Goal: Information Seeking & Learning: Learn about a topic

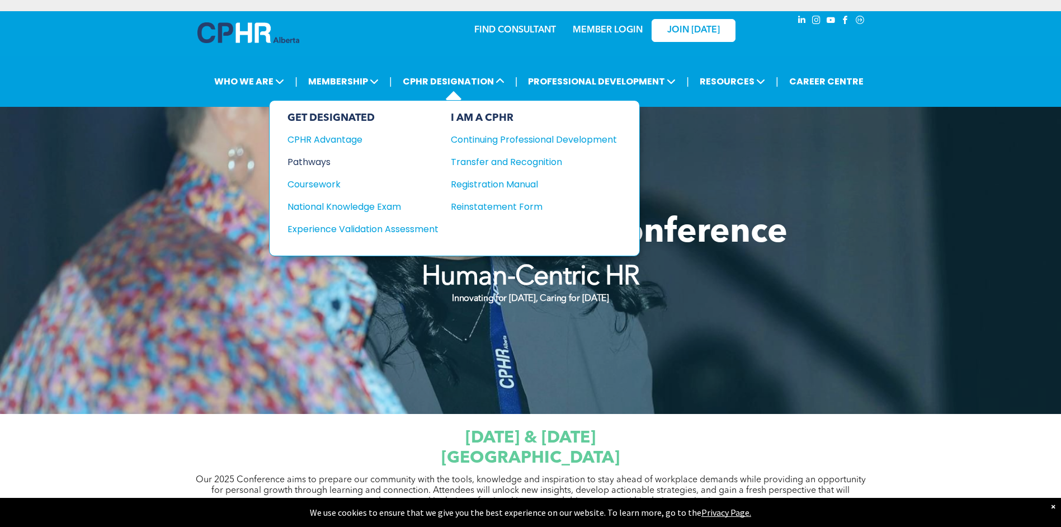
click at [311, 155] on div "Pathways" at bounding box center [355, 162] width 136 height 14
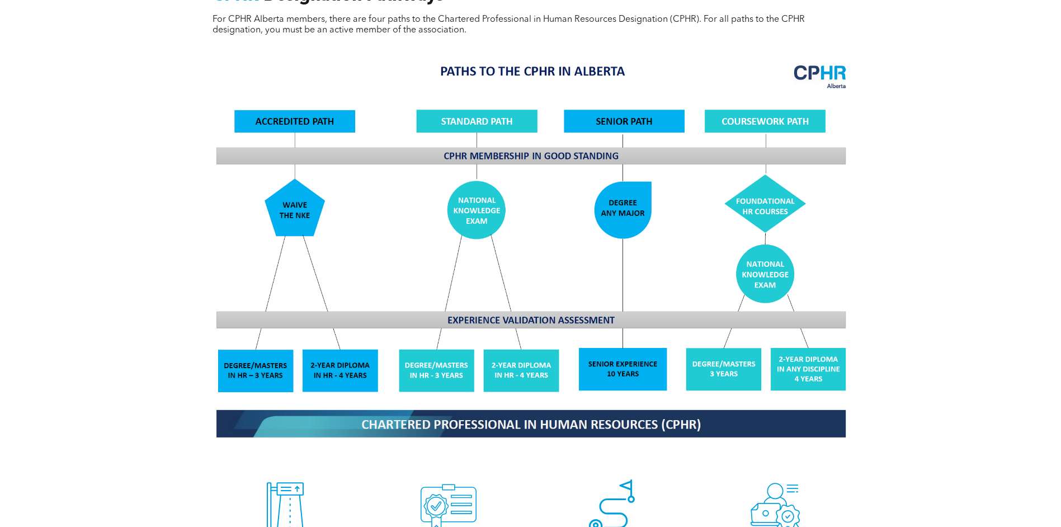
scroll to position [1007, 0]
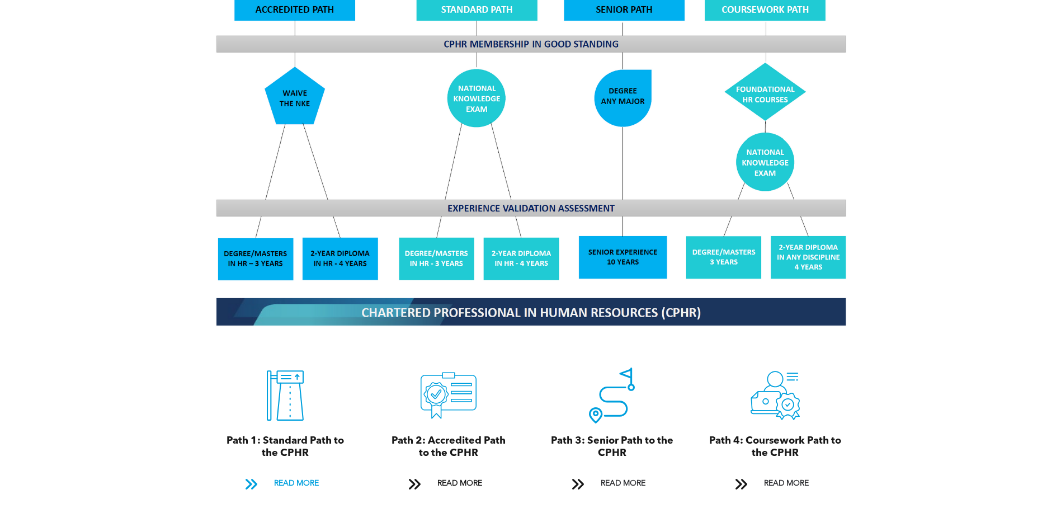
click at [302, 473] on span "READ MORE" at bounding box center [296, 483] width 53 height 21
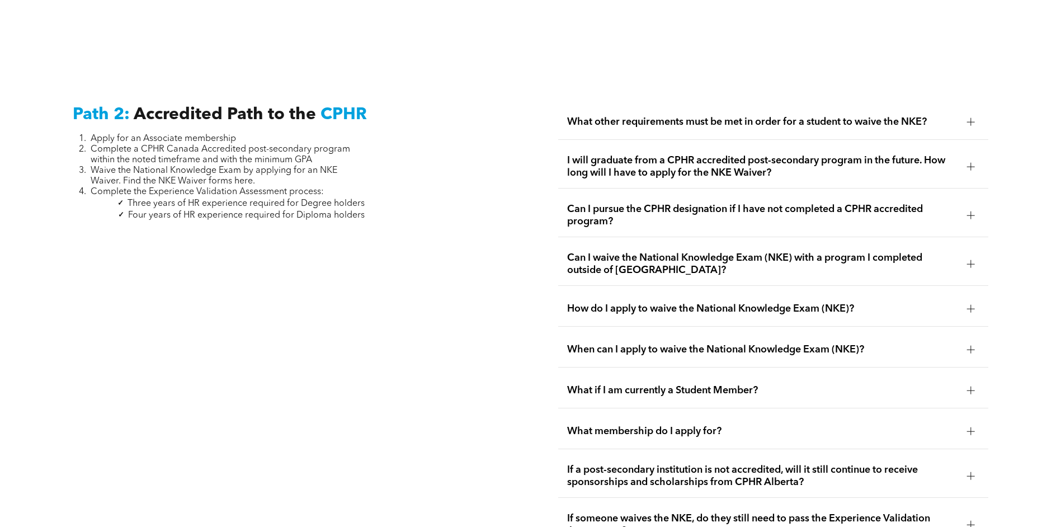
scroll to position [1780, 0]
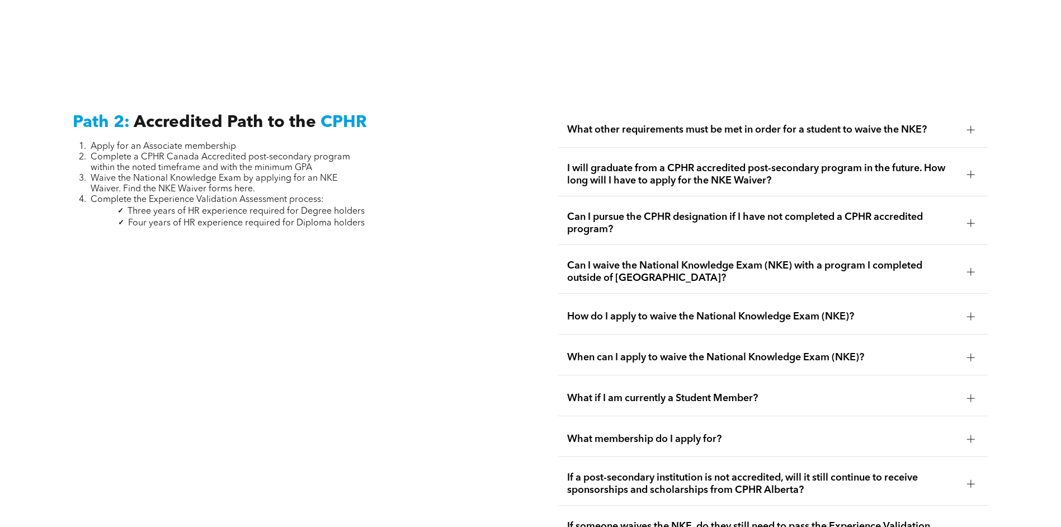
click at [972, 223] on div at bounding box center [971, 223] width 8 height 1
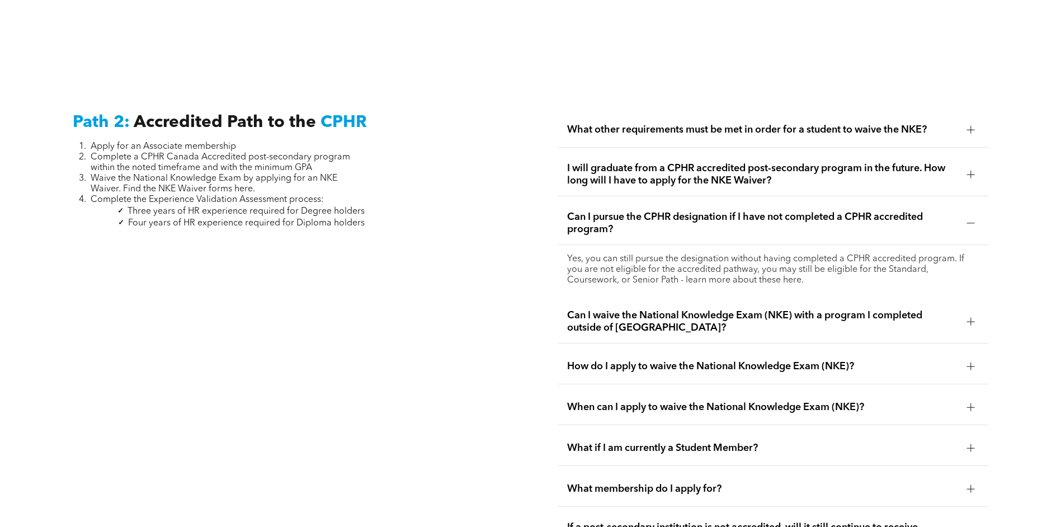
click at [734, 400] on div "When can I apply to waive the National Knowledge Exam (NKE)?" at bounding box center [773, 407] width 430 height 35
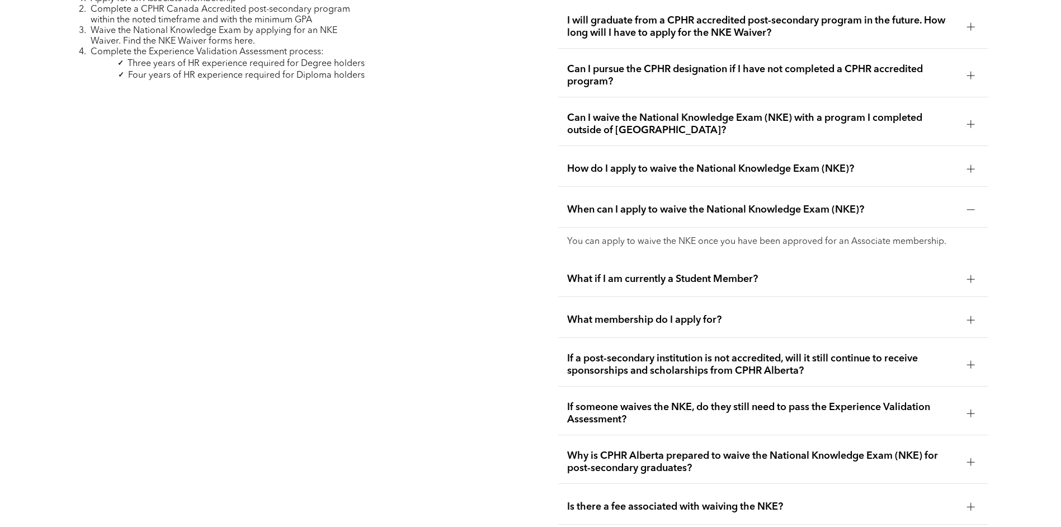
scroll to position [1947, 0]
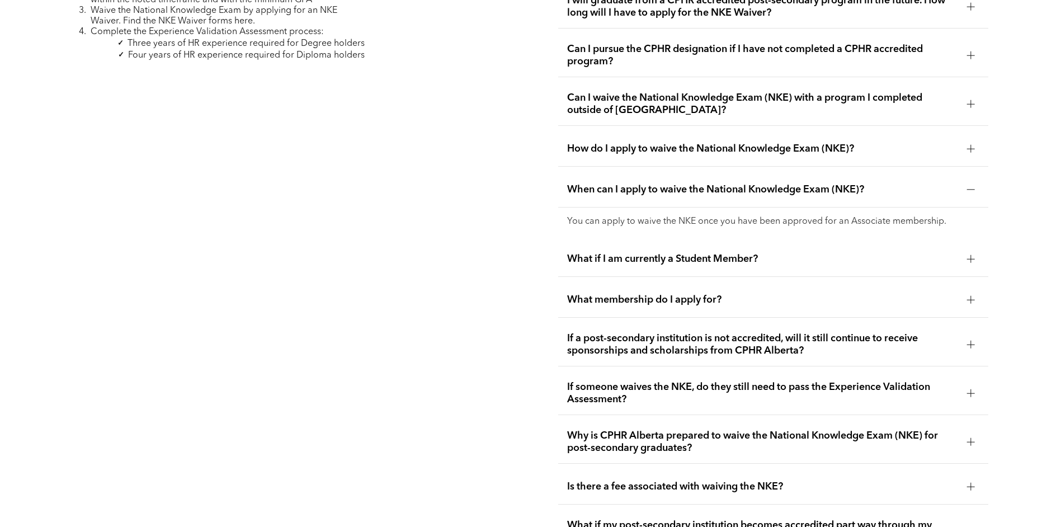
click at [772, 291] on div "What membership do I apply for?" at bounding box center [773, 299] width 430 height 35
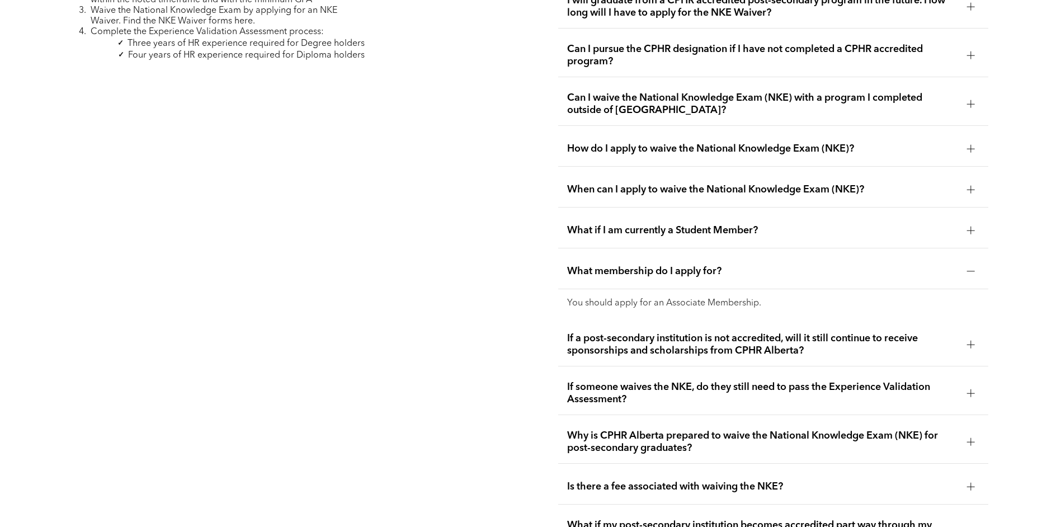
click at [852, 385] on span "If someone waives the NKE, do they still need to pass the Experience Validation…" at bounding box center [762, 393] width 391 height 25
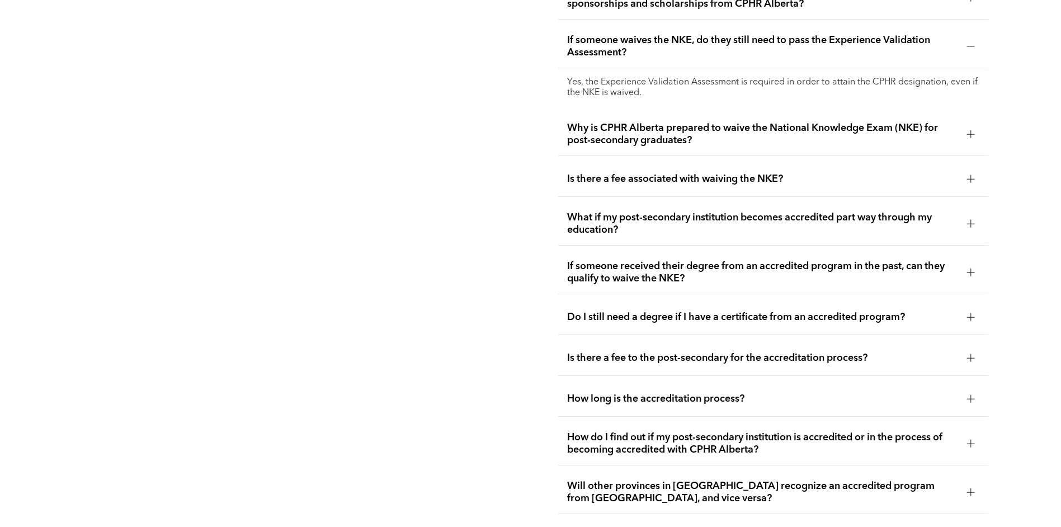
scroll to position [2283, 0]
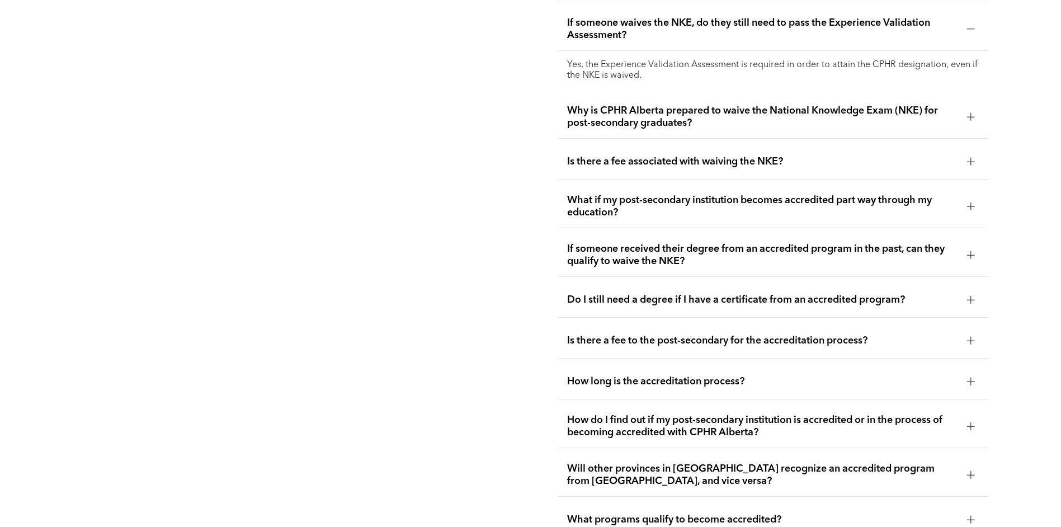
click at [805, 414] on span "How do I find out if my post-secondary institution is accredited or in the proc…" at bounding box center [762, 426] width 391 height 25
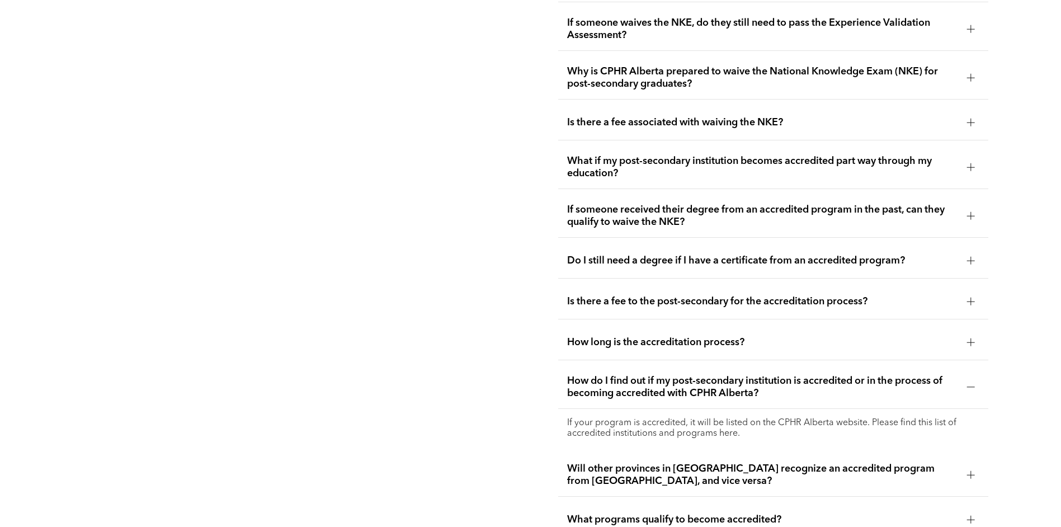
click at [680, 418] on p "If your program is accredited, it will be listed on the CPHR Alberta website. P…" at bounding box center [773, 428] width 412 height 21
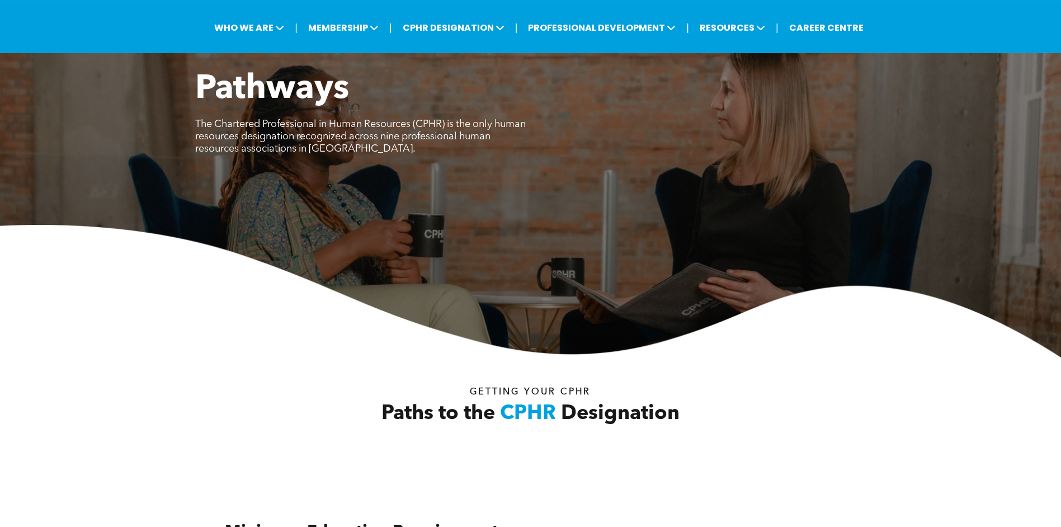
scroll to position [0, 0]
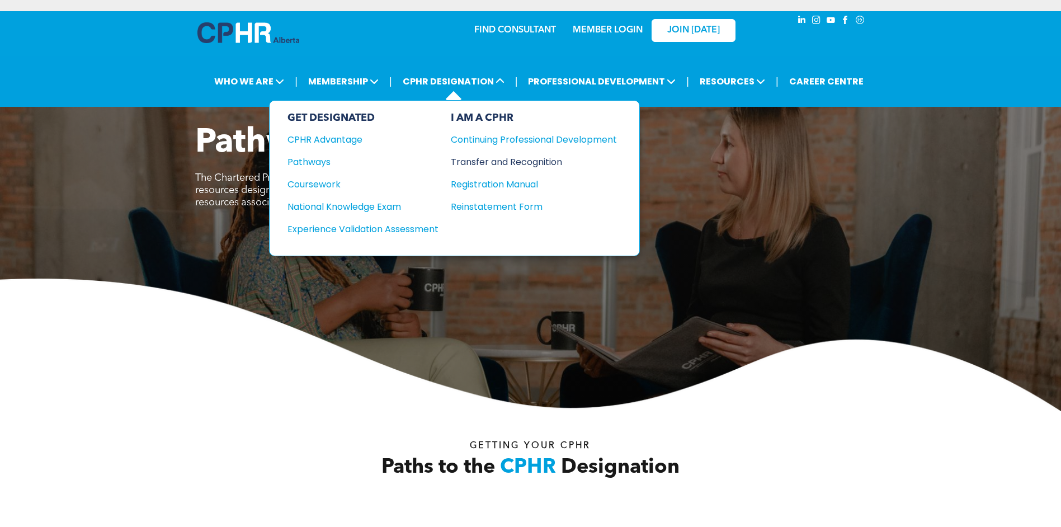
click at [478, 159] on div "Transfer and Recognition" at bounding box center [525, 162] width 149 height 14
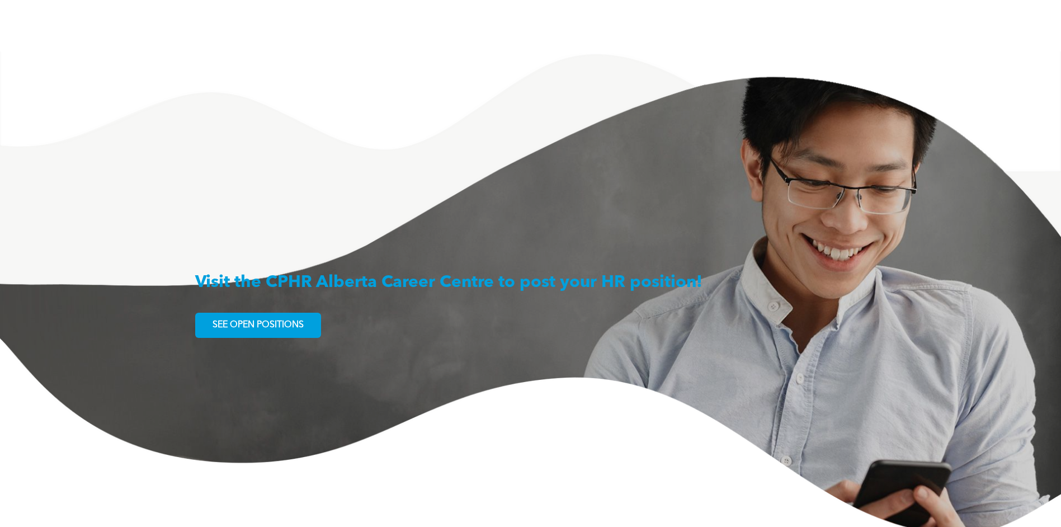
scroll to position [1790, 0]
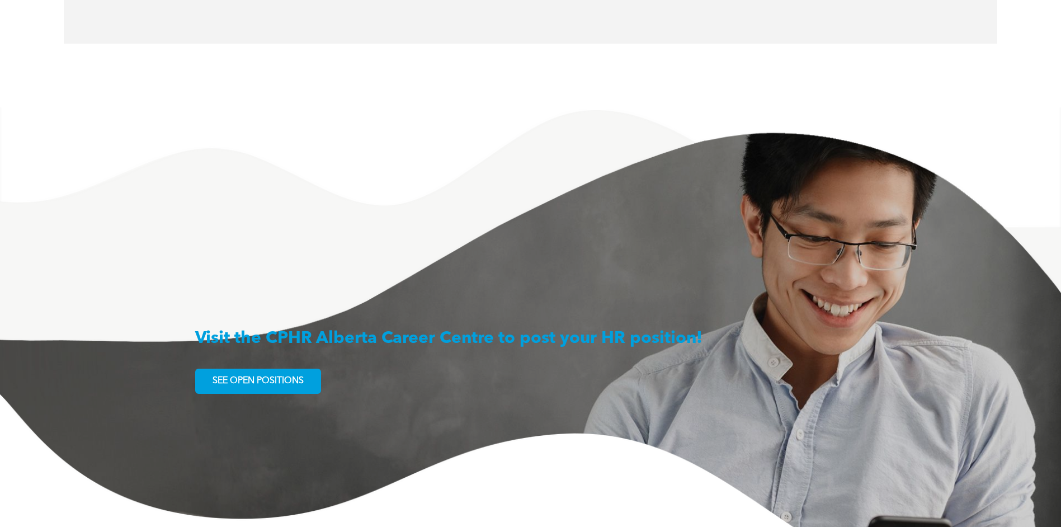
click at [281, 370] on span "SEE OPEN POSITIONS" at bounding box center [258, 381] width 99 height 22
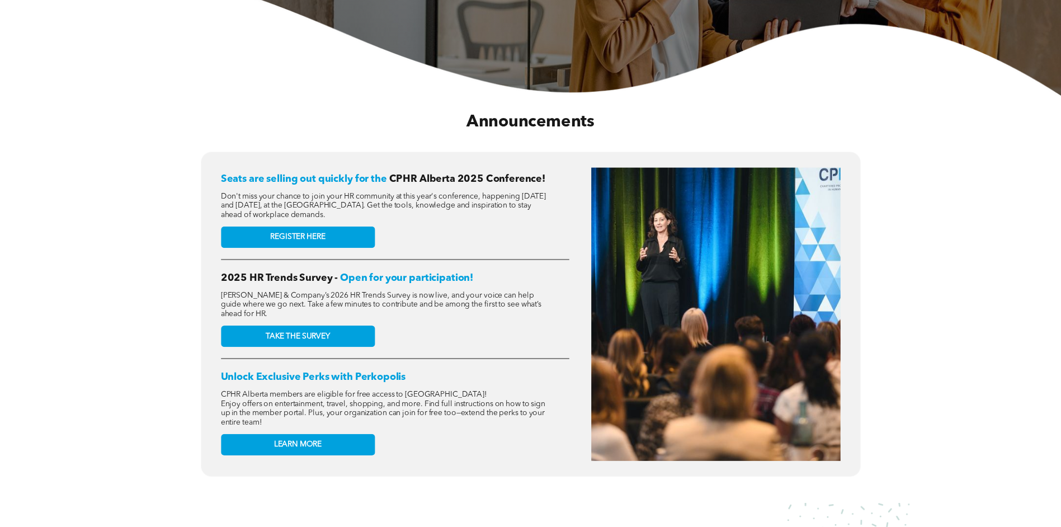
scroll to position [392, 0]
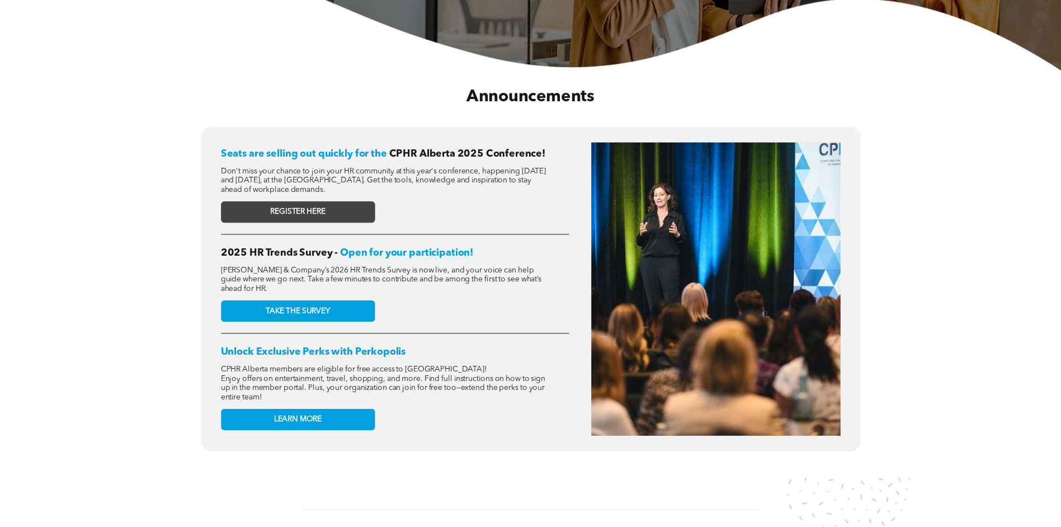
click at [334, 207] on link "REGISTER HERE" at bounding box center [298, 211] width 154 height 21
